Goal: Find specific page/section: Find specific page/section

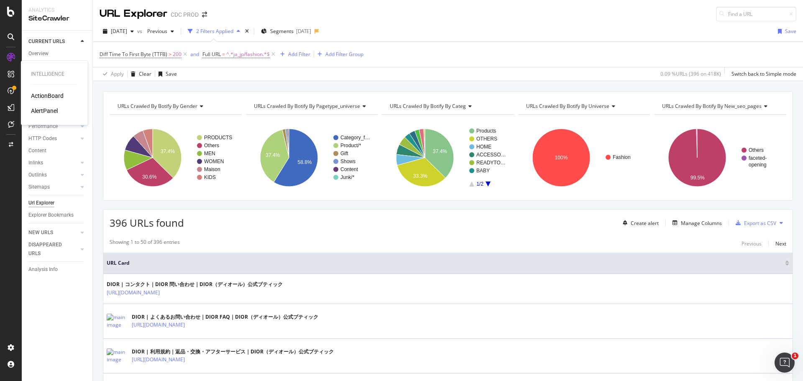
click at [55, 111] on div "AlertPanel" at bounding box center [44, 111] width 27 height 8
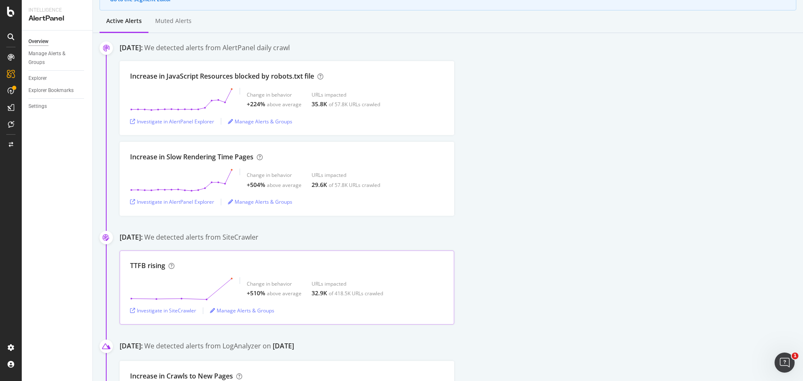
scroll to position [84, 0]
